Goal: Transaction & Acquisition: Subscribe to service/newsletter

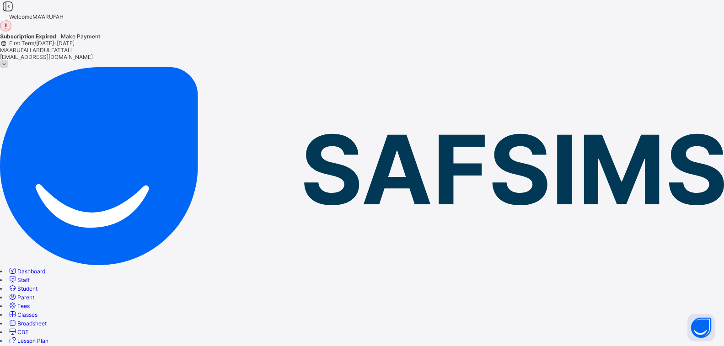
click at [30, 303] on span "Fees" at bounding box center [23, 306] width 12 height 7
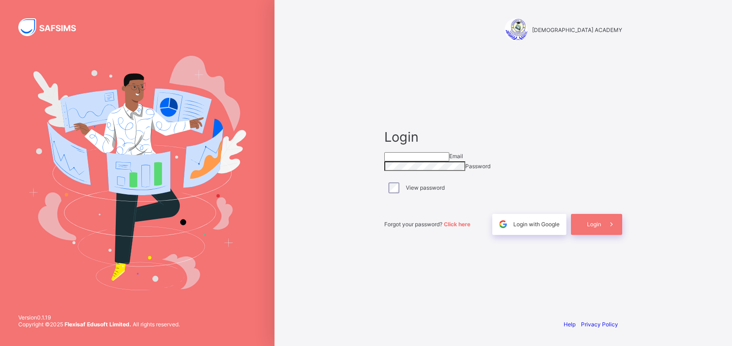
type input "**********"
